Goal: Find specific page/section: Find specific page/section

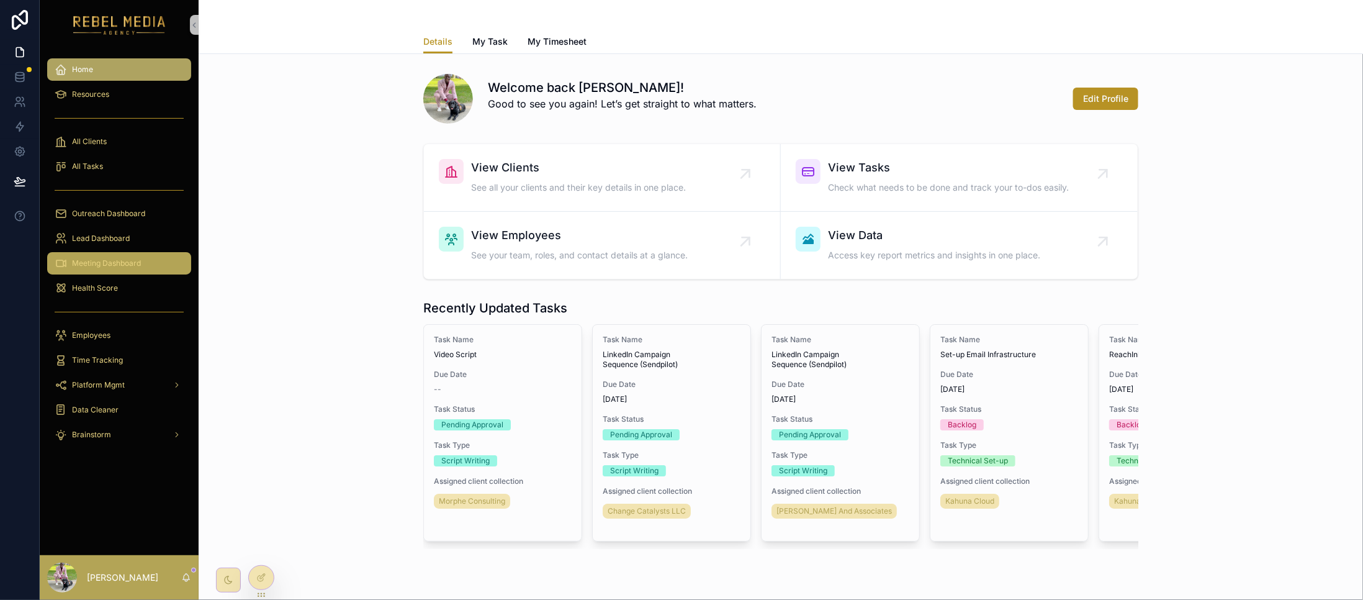
click at [110, 258] on span "Meeting Dashboard" at bounding box center [106, 263] width 69 height 10
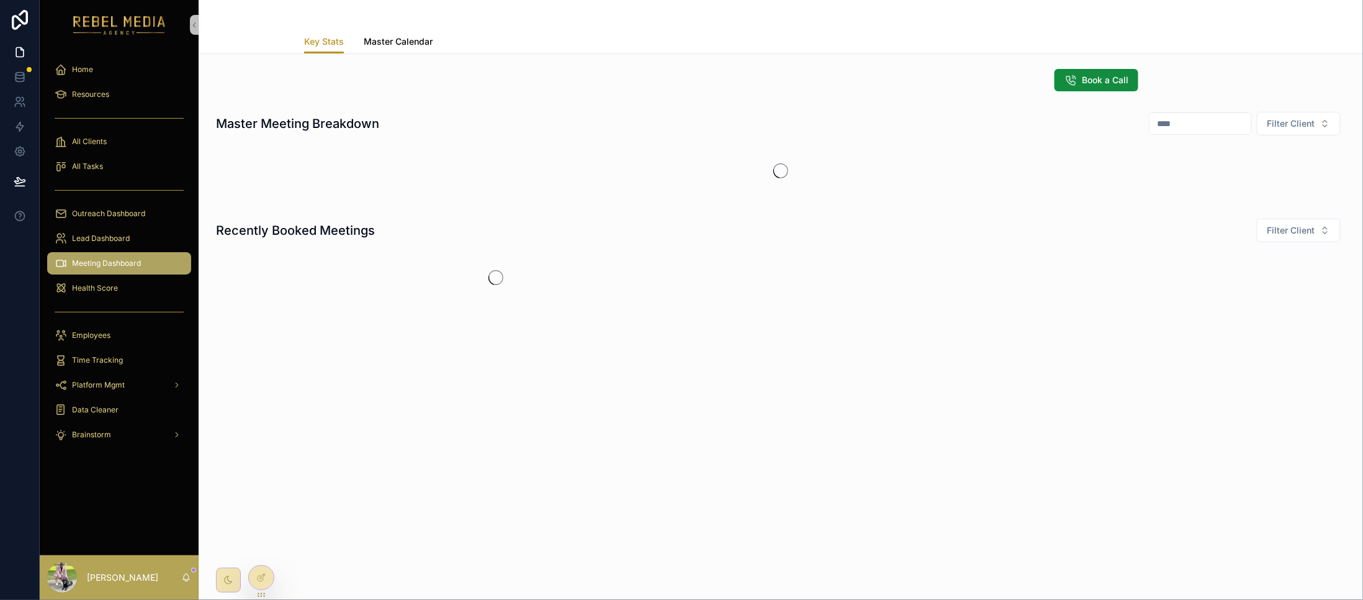
click at [385, 43] on span "Master Calendar" at bounding box center [398, 41] width 69 height 12
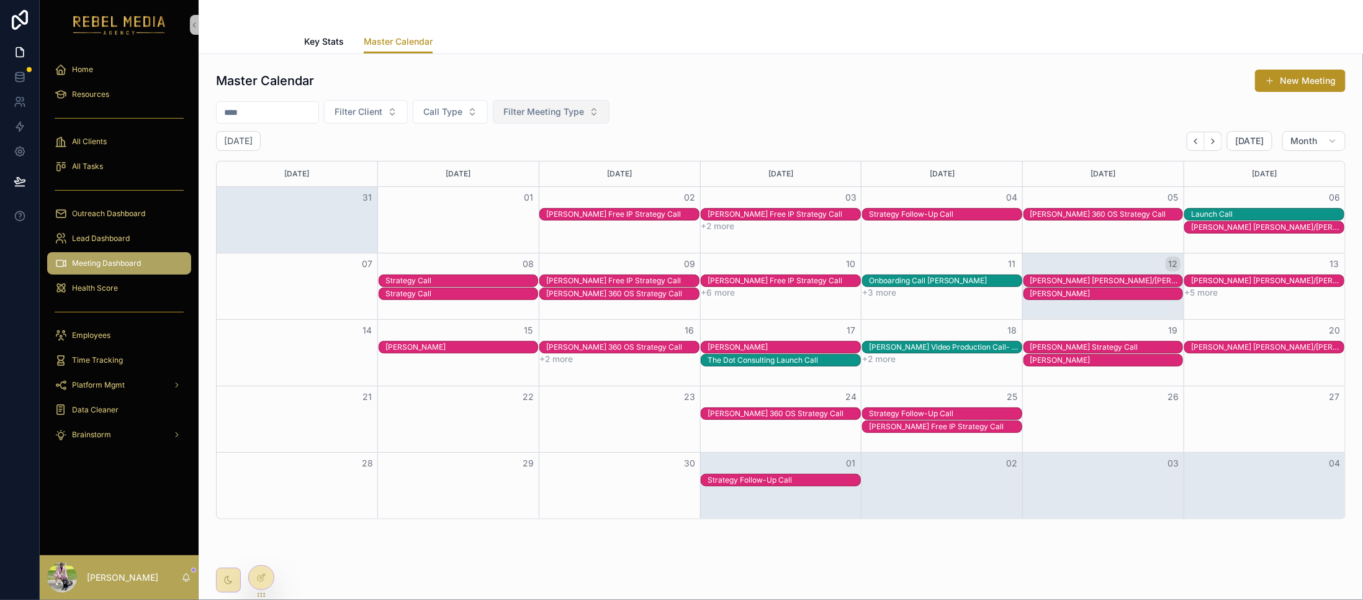
click at [579, 107] on span "Filter Meeting Type" at bounding box center [544, 112] width 81 height 12
click at [553, 165] on div "Sales" at bounding box center [582, 162] width 149 height 20
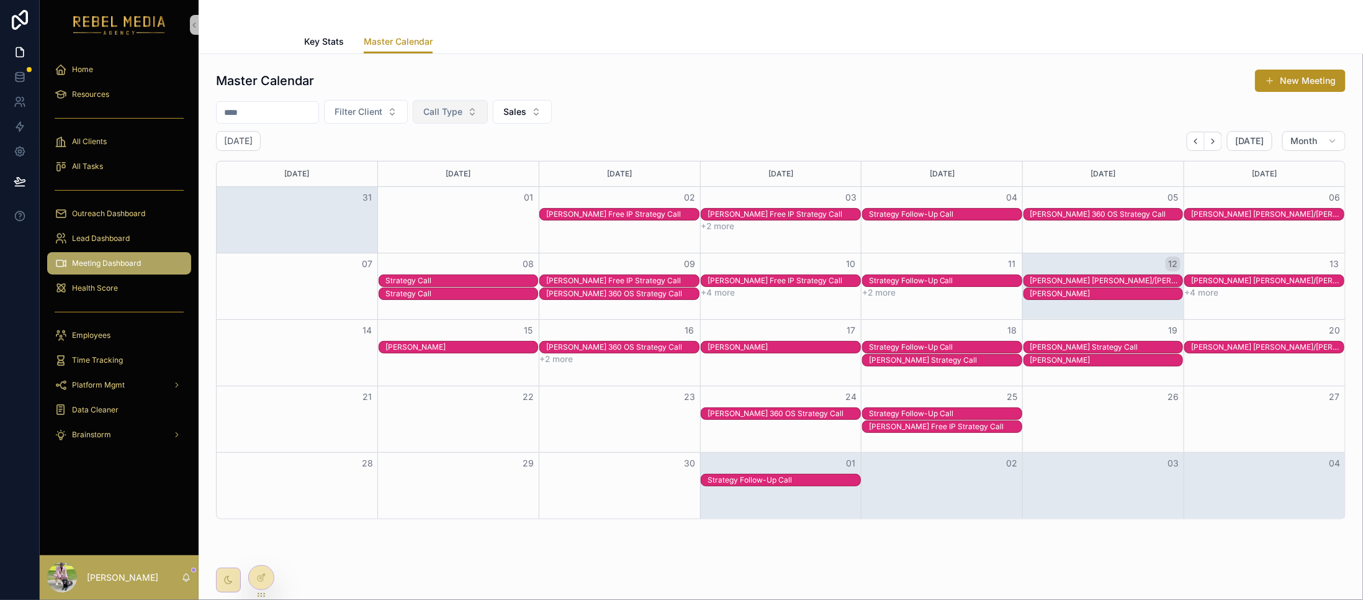
click at [463, 112] on span "Call Type" at bounding box center [442, 112] width 39 height 12
click at [392, 119] on button "Filter Client" at bounding box center [366, 112] width 84 height 24
click at [903, 91] on div "Master Calendar New Meeting" at bounding box center [781, 81] width 1130 height 24
click at [1294, 142] on span "Month" at bounding box center [1304, 140] width 27 height 11
click at [972, 88] on div "Master Calendar New Meeting" at bounding box center [781, 81] width 1130 height 24
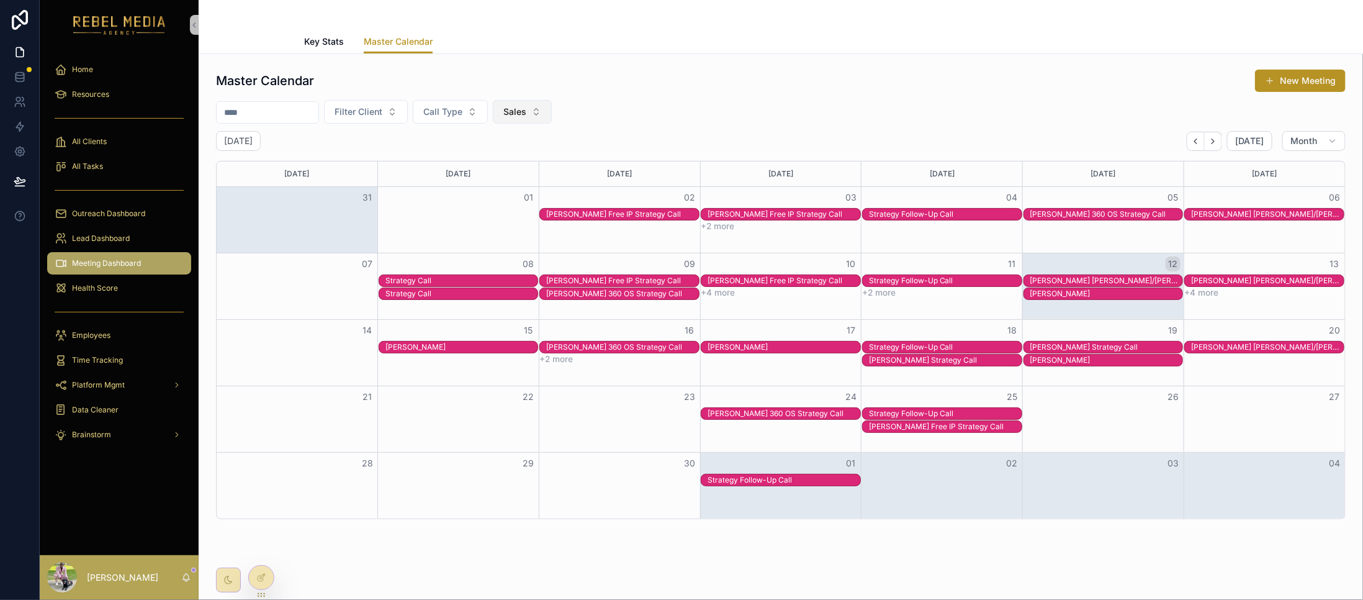
click at [552, 121] on button "Sales" at bounding box center [522, 112] width 59 height 24
click at [507, 242] on div "Other" at bounding box center [553, 242] width 149 height 20
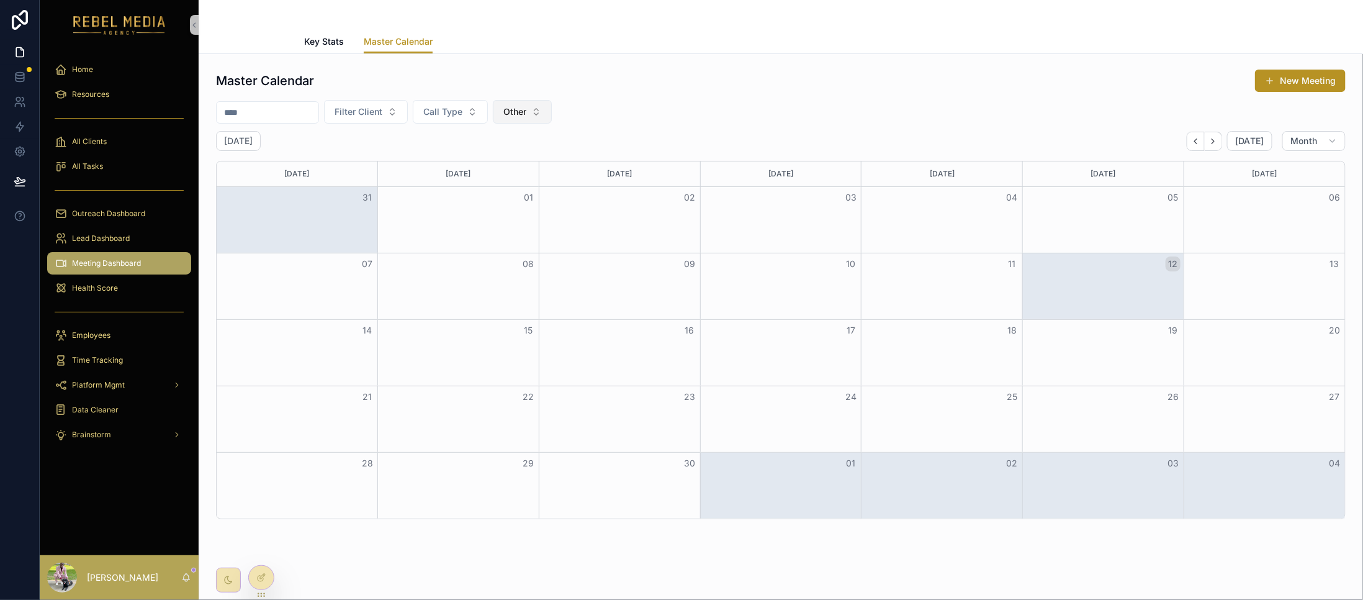
click at [526, 117] on span "Other" at bounding box center [515, 112] width 23 height 12
click at [715, 101] on div "Filter Client Call Type Other" at bounding box center [781, 112] width 1130 height 24
click at [281, 109] on input "scrollable content" at bounding box center [268, 112] width 102 height 17
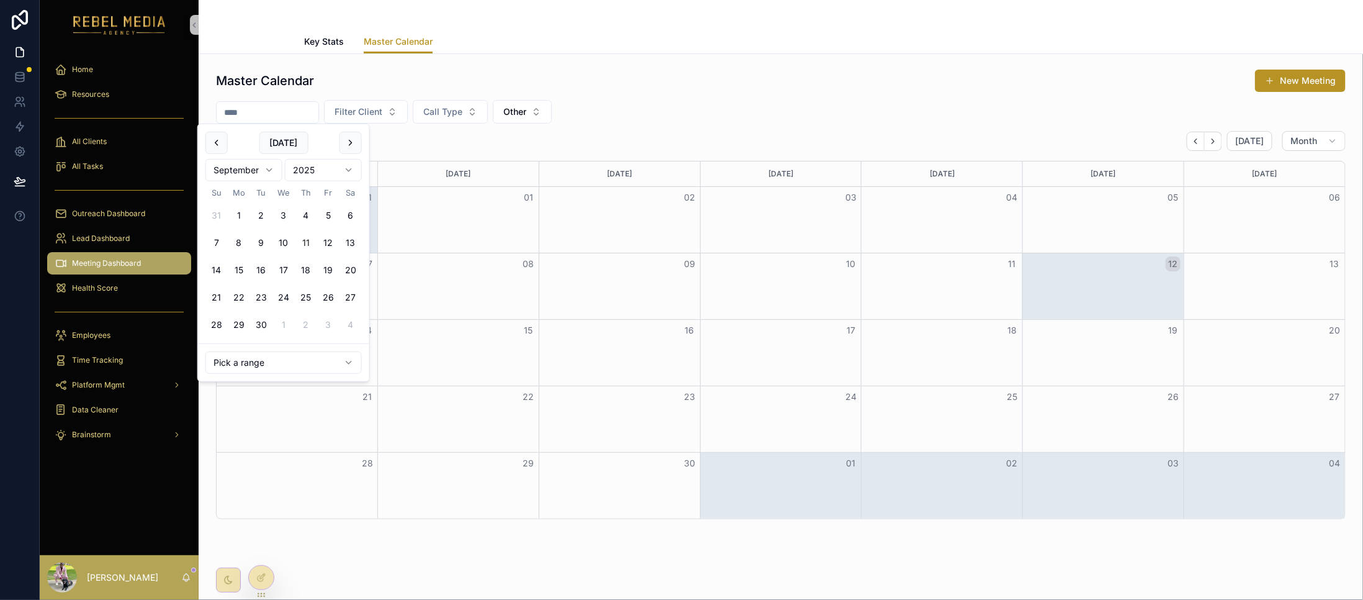
click at [785, 116] on div "Filter Client Call Type Other" at bounding box center [781, 112] width 1130 height 24
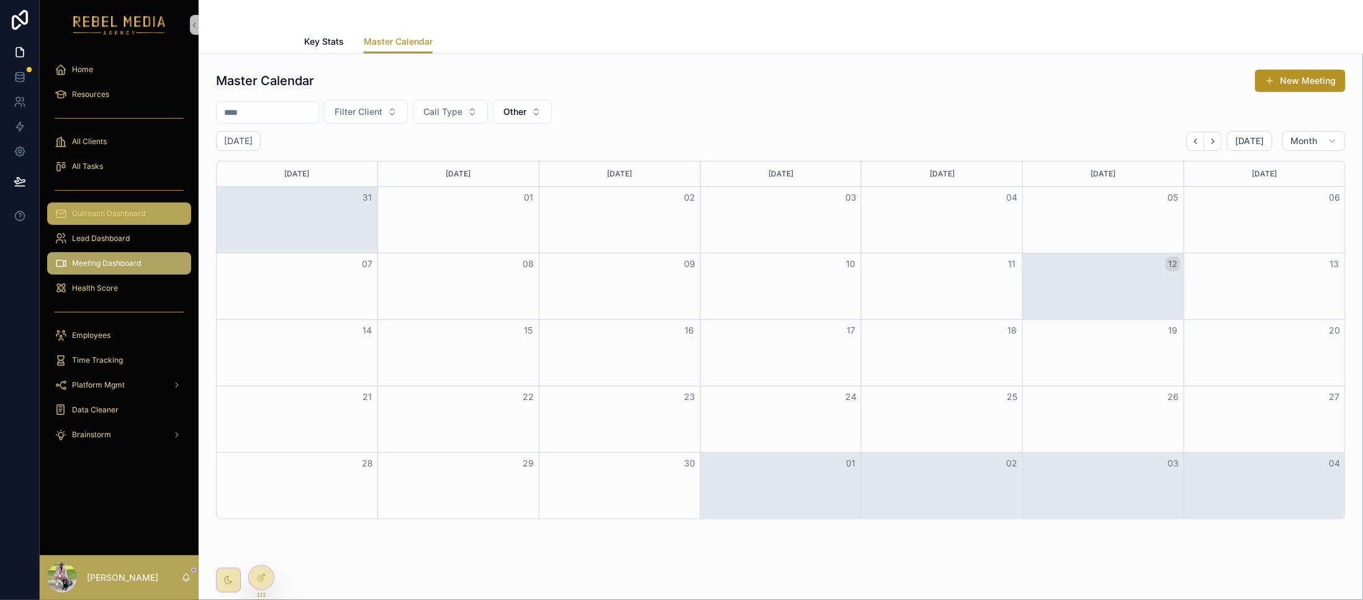
click at [112, 222] on div "Outreach Dashboard" at bounding box center [119, 214] width 129 height 20
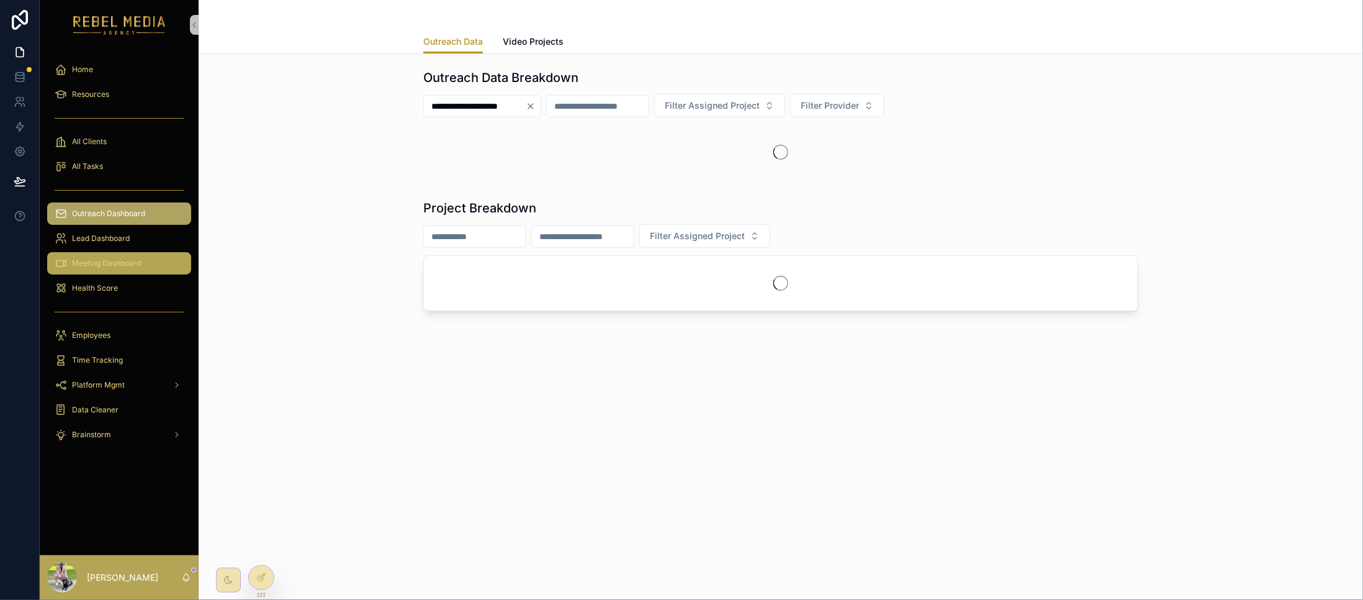
click at [106, 258] on span "Meeting Dashboard" at bounding box center [106, 263] width 69 height 10
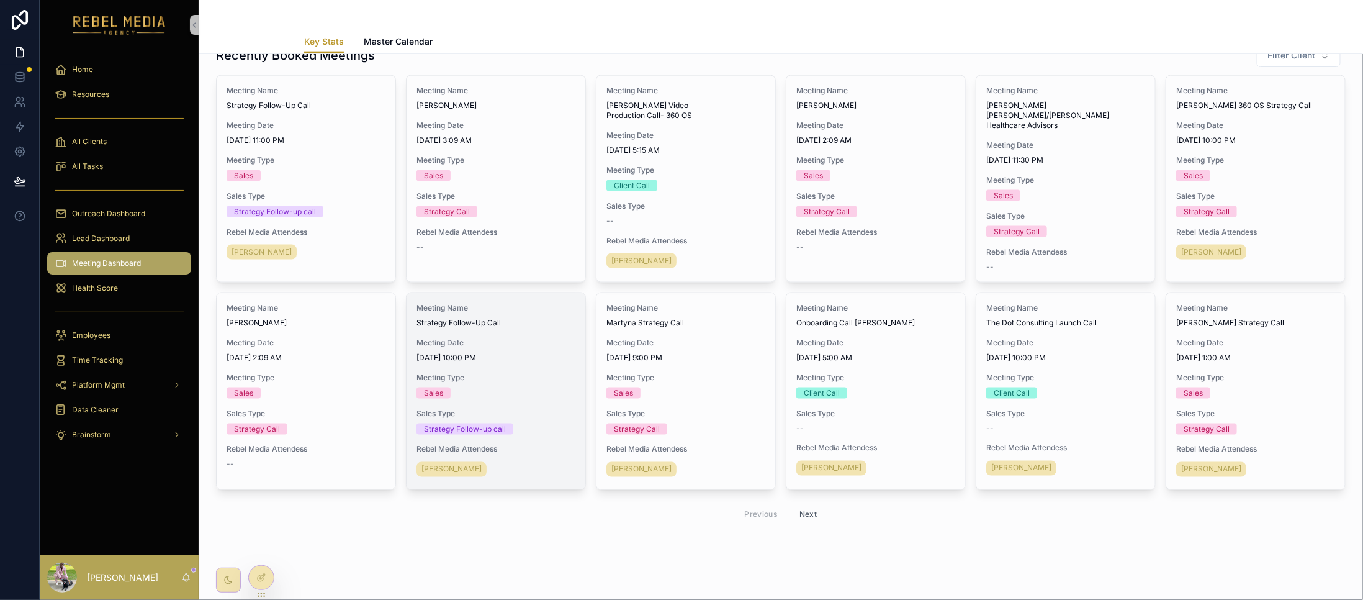
scroll to position [621, 0]
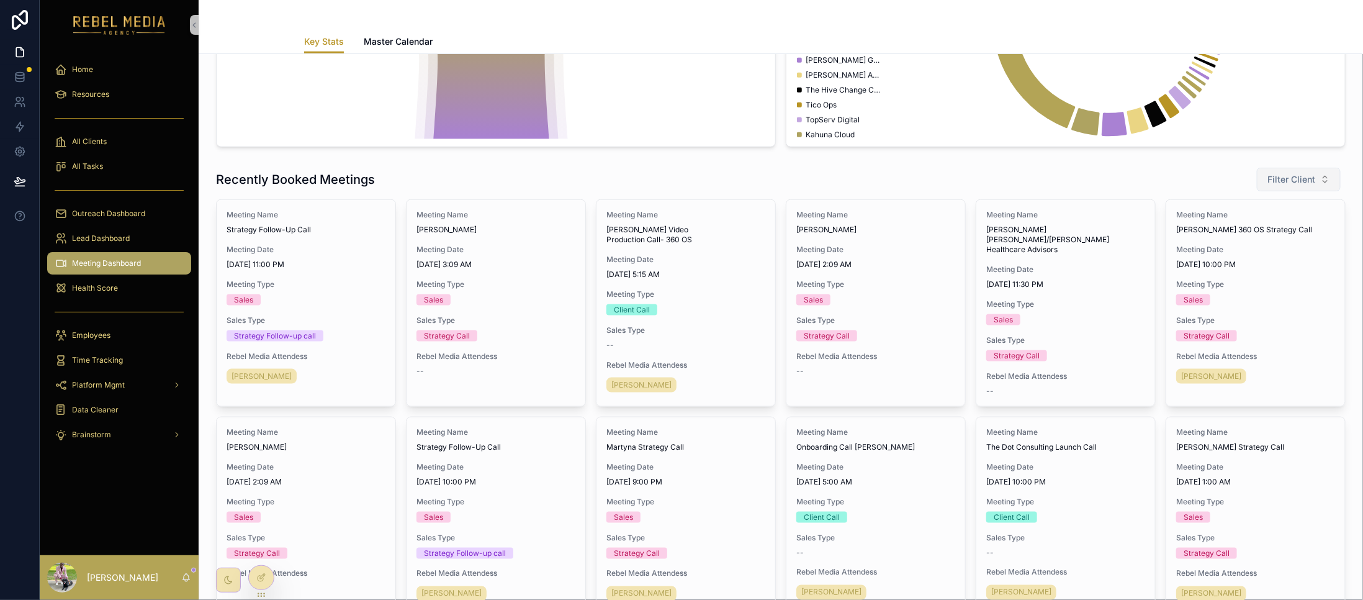
click at [1283, 186] on span "Filter Client" at bounding box center [1292, 179] width 48 height 12
type input "***"
click at [1244, 235] on span "RMA" at bounding box center [1241, 233] width 20 height 12
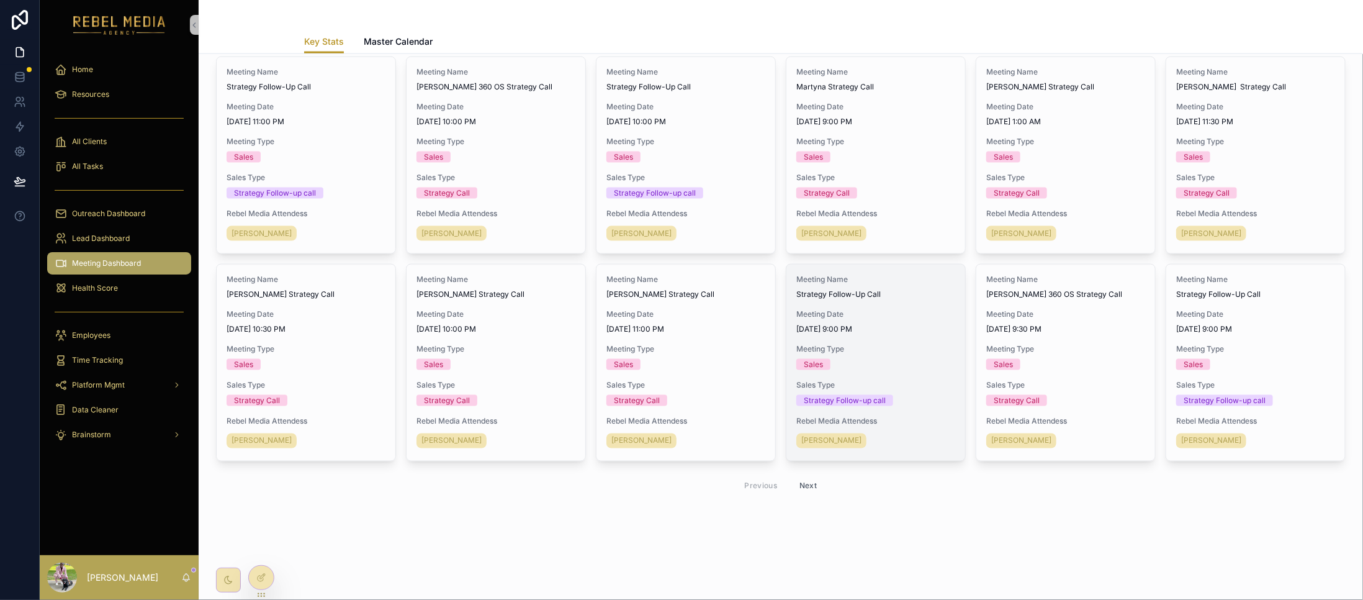
scroll to position [772, 0]
